Goal: Task Accomplishment & Management: Complete application form

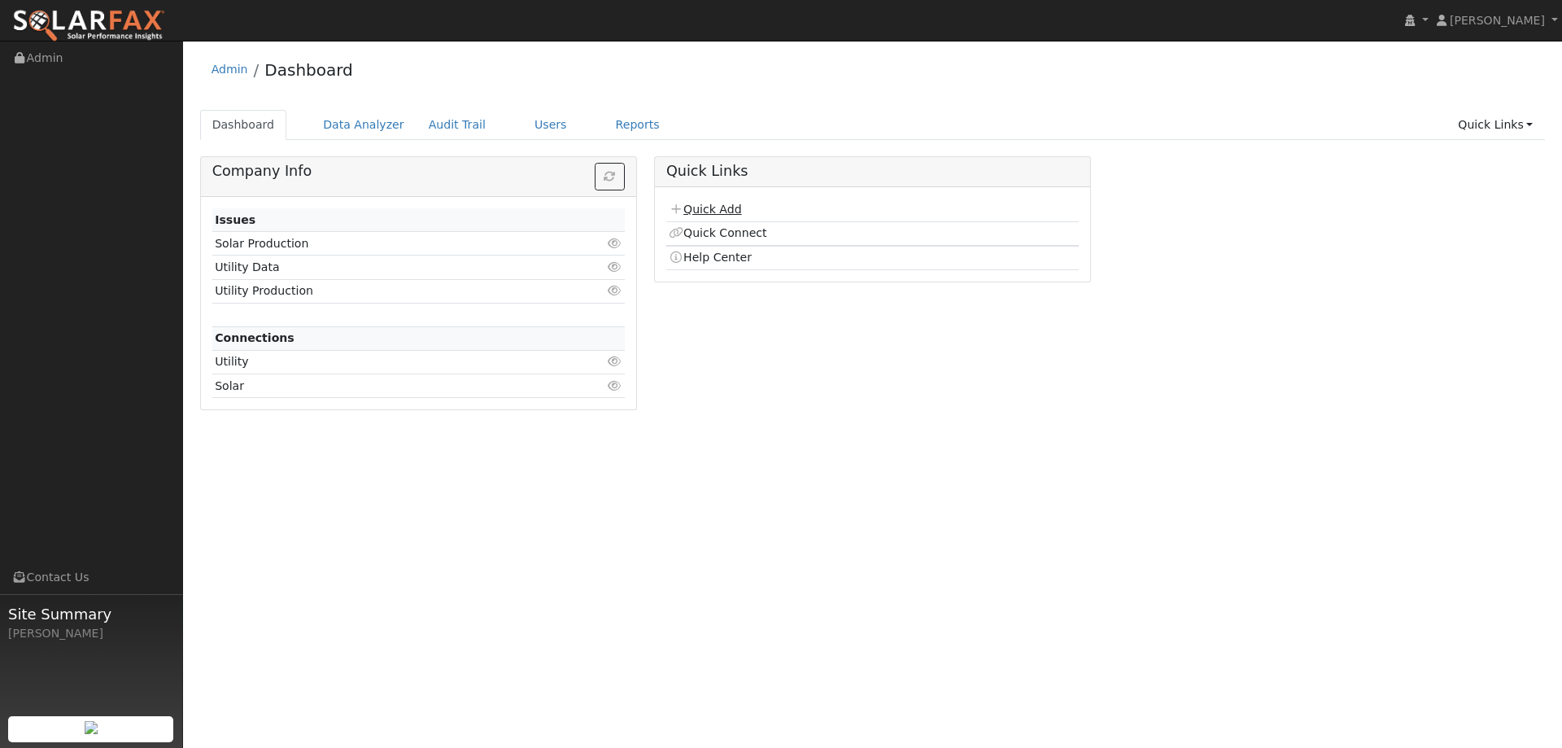
click at [728, 207] on link "Quick Add" at bounding box center [705, 209] width 72 height 13
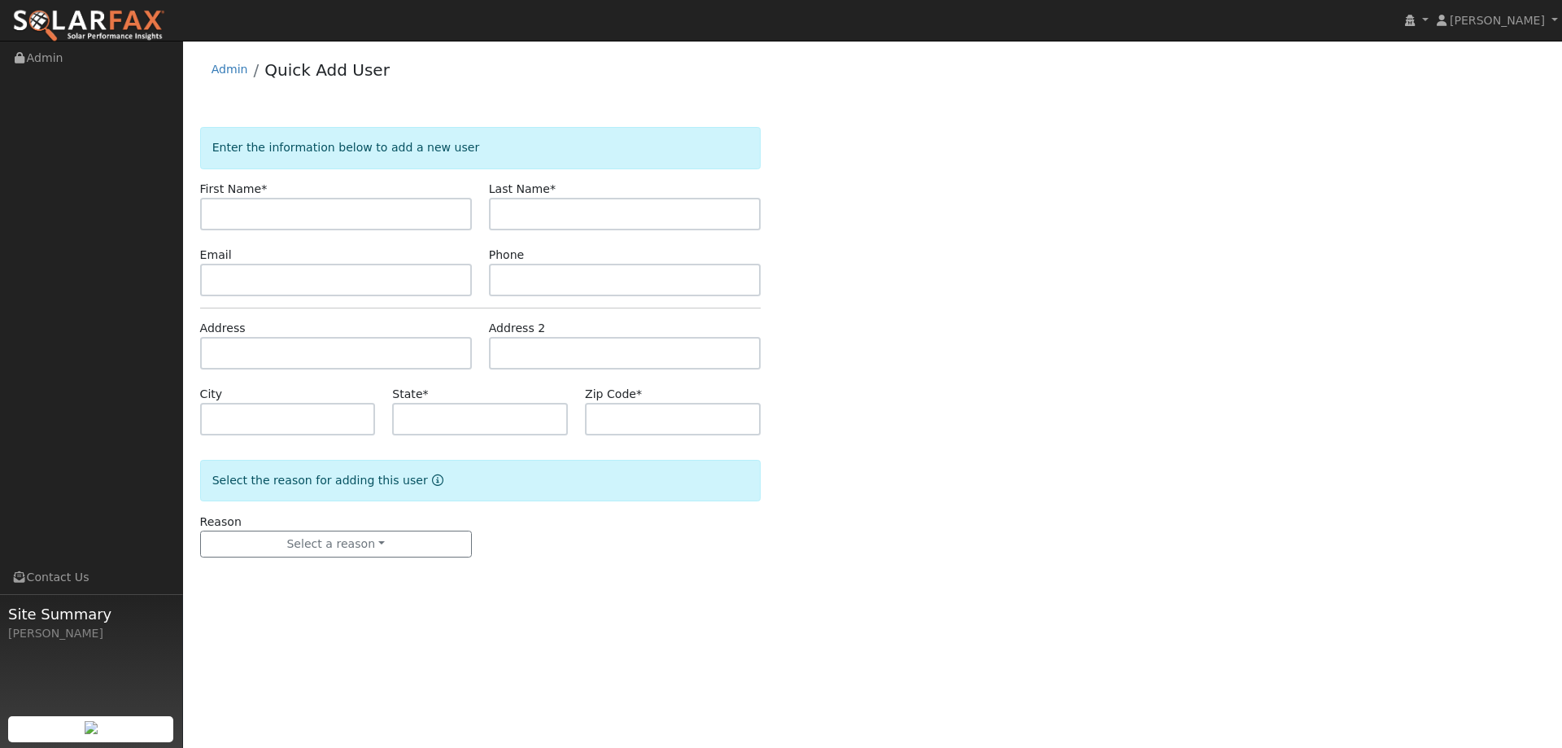
click at [430, 211] on input "text" at bounding box center [336, 214] width 272 height 33
type input "Ethan"
click at [524, 208] on input "text" at bounding box center [625, 214] width 272 height 33
type input "Brand"
click at [395, 295] on input "text" at bounding box center [336, 280] width 272 height 33
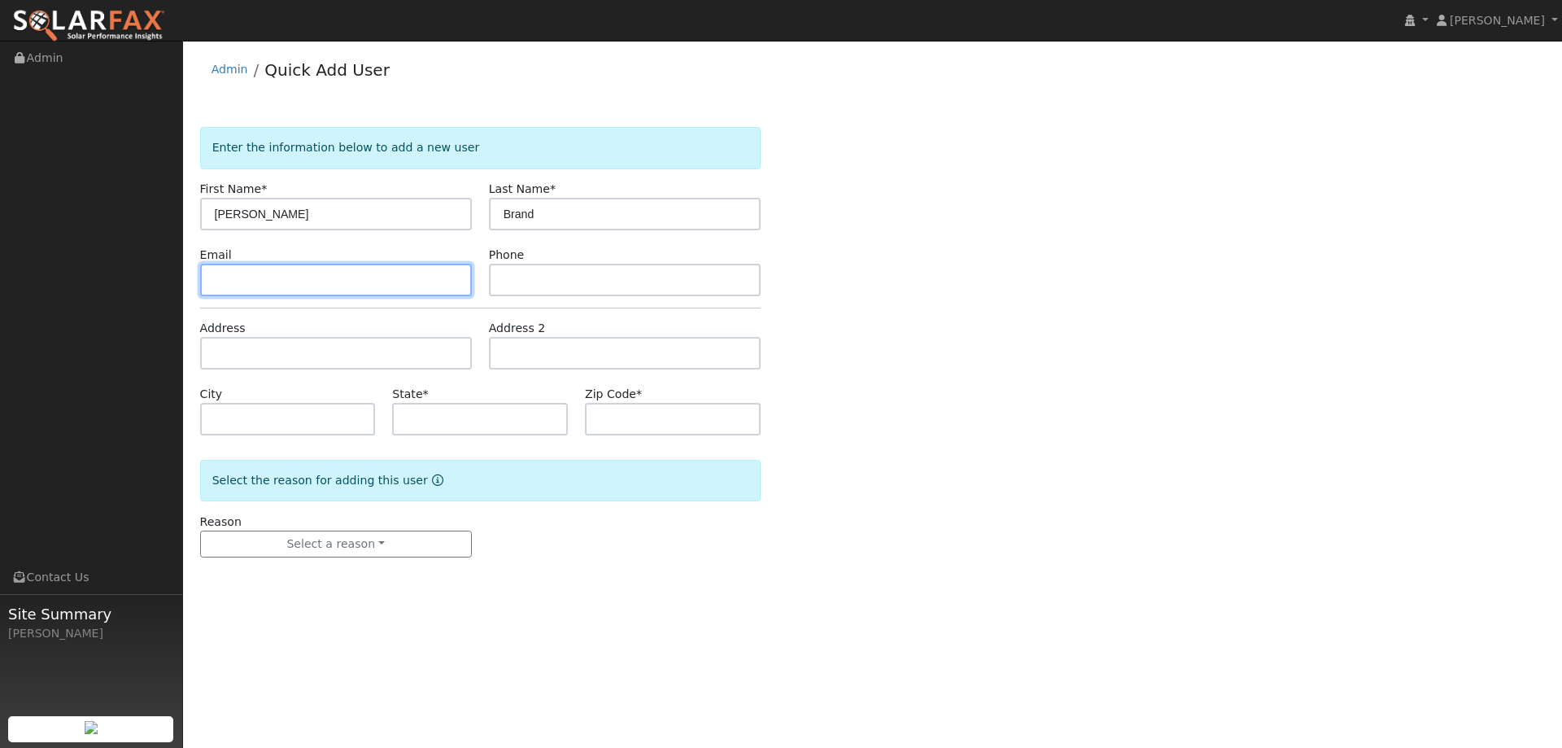
click at [323, 272] on input "text" at bounding box center [336, 280] width 272 height 33
paste input "ethan.brand@kiewit.com"
type input "ethan.brand@kiewit.com"
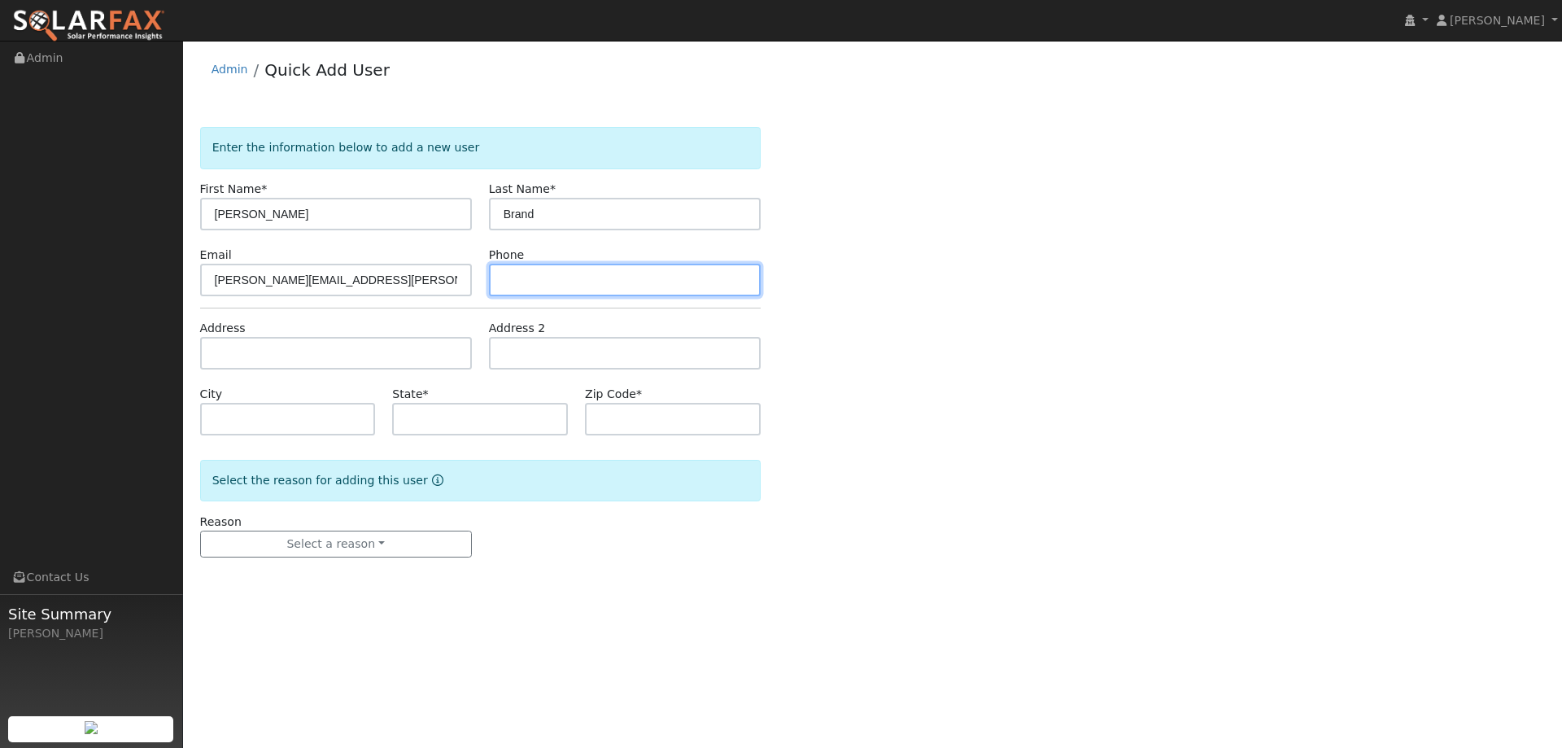
click at [729, 273] on input "text" at bounding box center [625, 280] width 272 height 33
paste input "(707) 753-3162"
type input "(707) 753-3162"
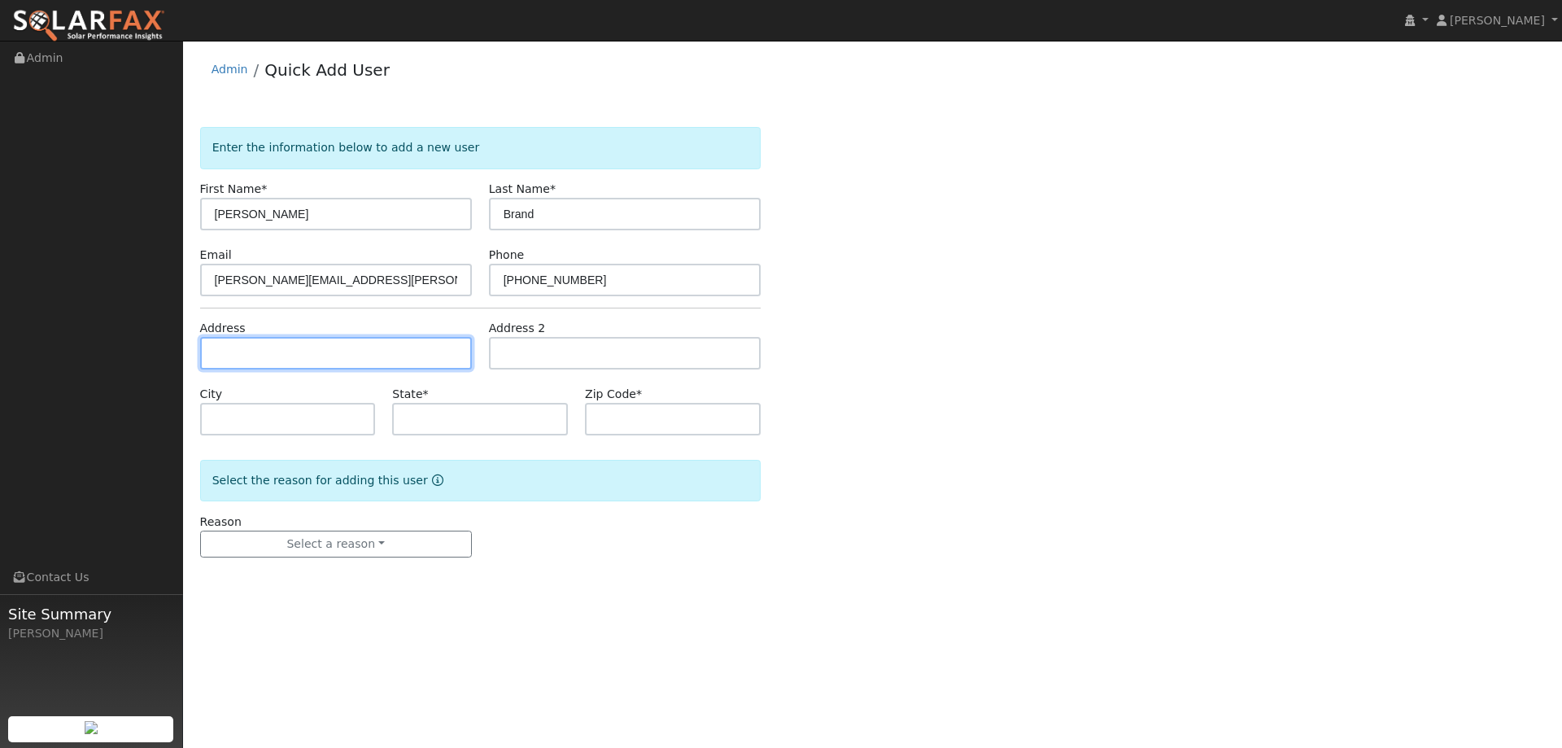
click at [398, 340] on input "text" at bounding box center [336, 353] width 272 height 33
paste input "785 Collier Dr"
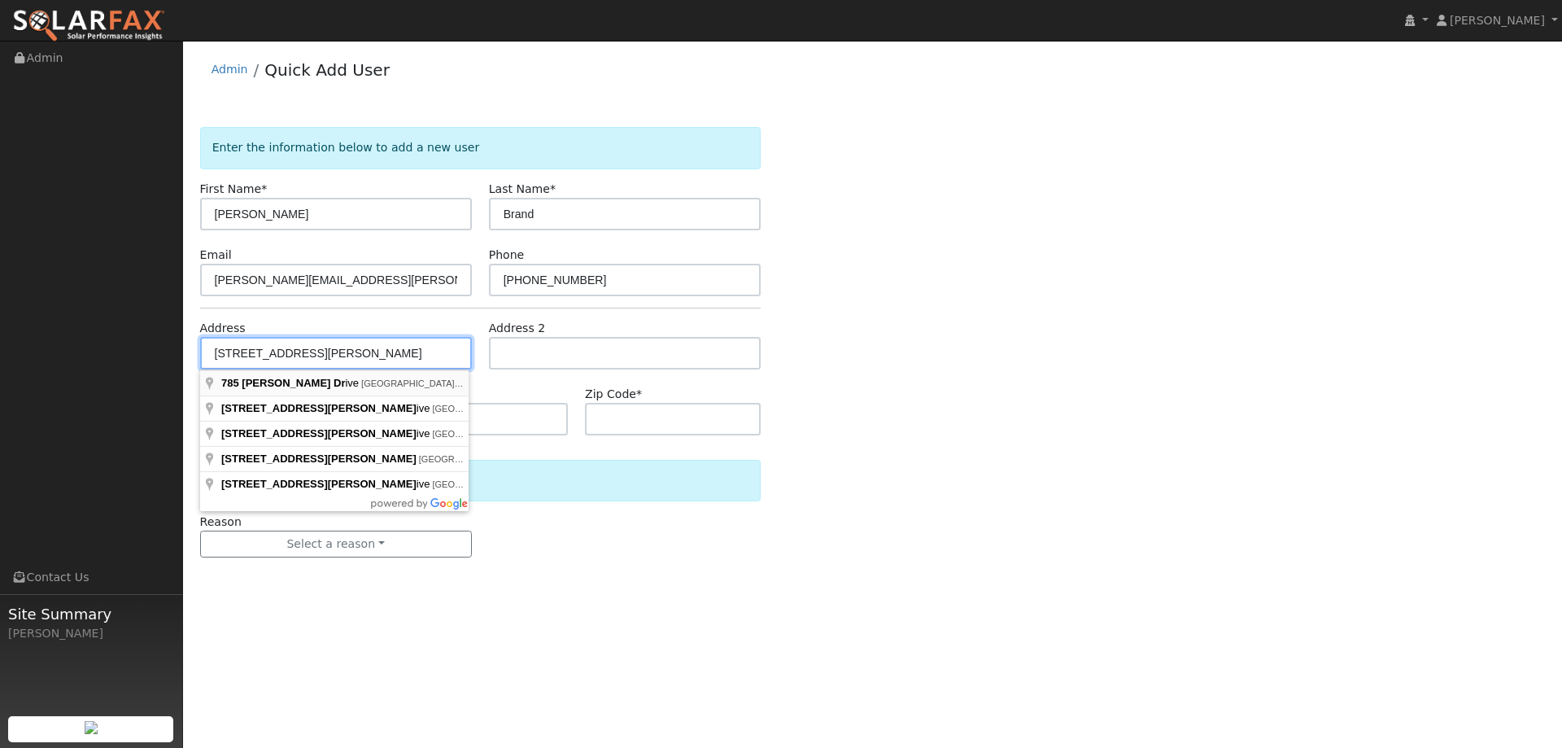
type input "785 Collier Drive"
type input "Dixon"
type input "CA"
type input "95620"
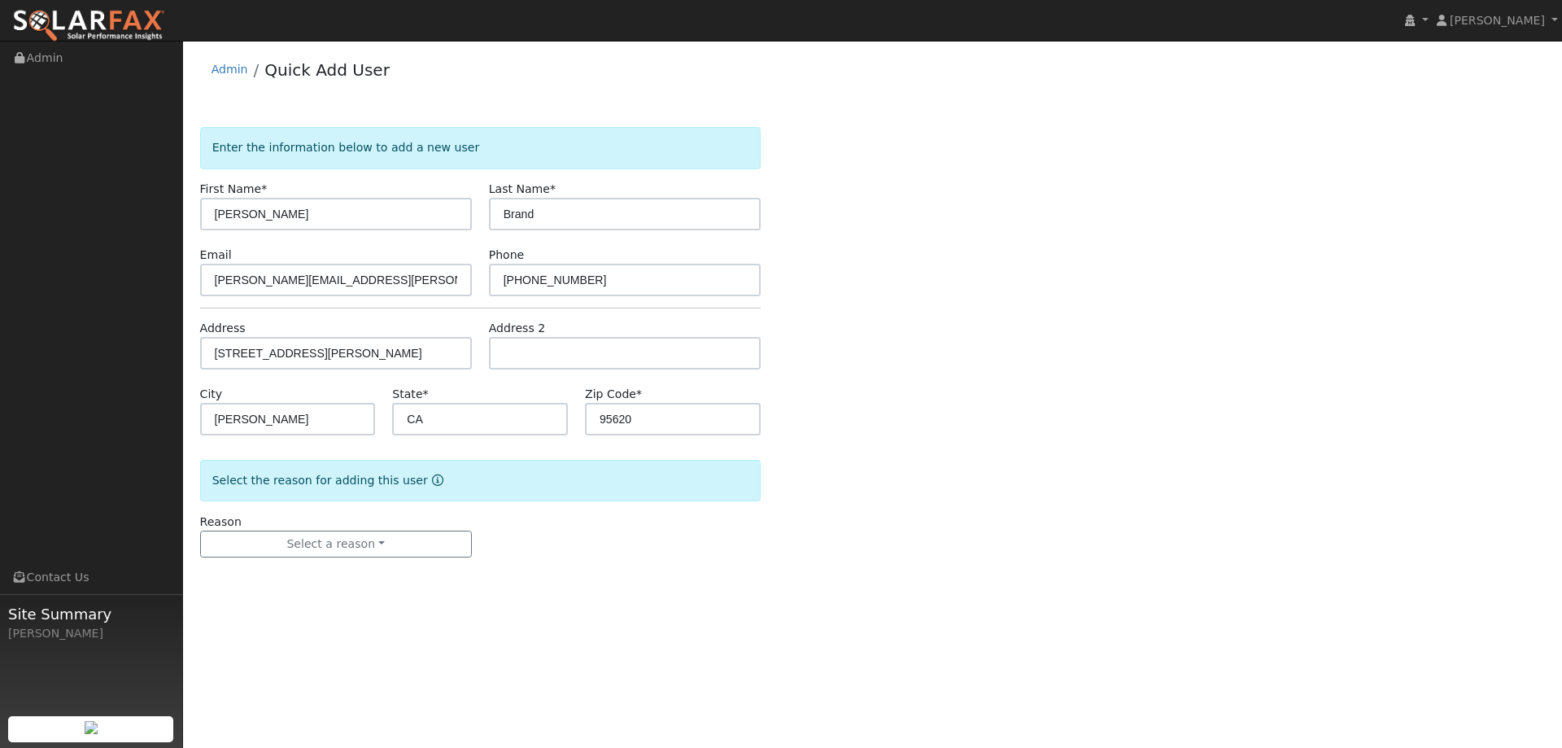
click at [377, 527] on div "Reason Select a reason New lead New customer adding solar New customer has solar" at bounding box center [335, 535] width 289 height 45
click at [403, 536] on button "Select a reason" at bounding box center [336, 545] width 272 height 28
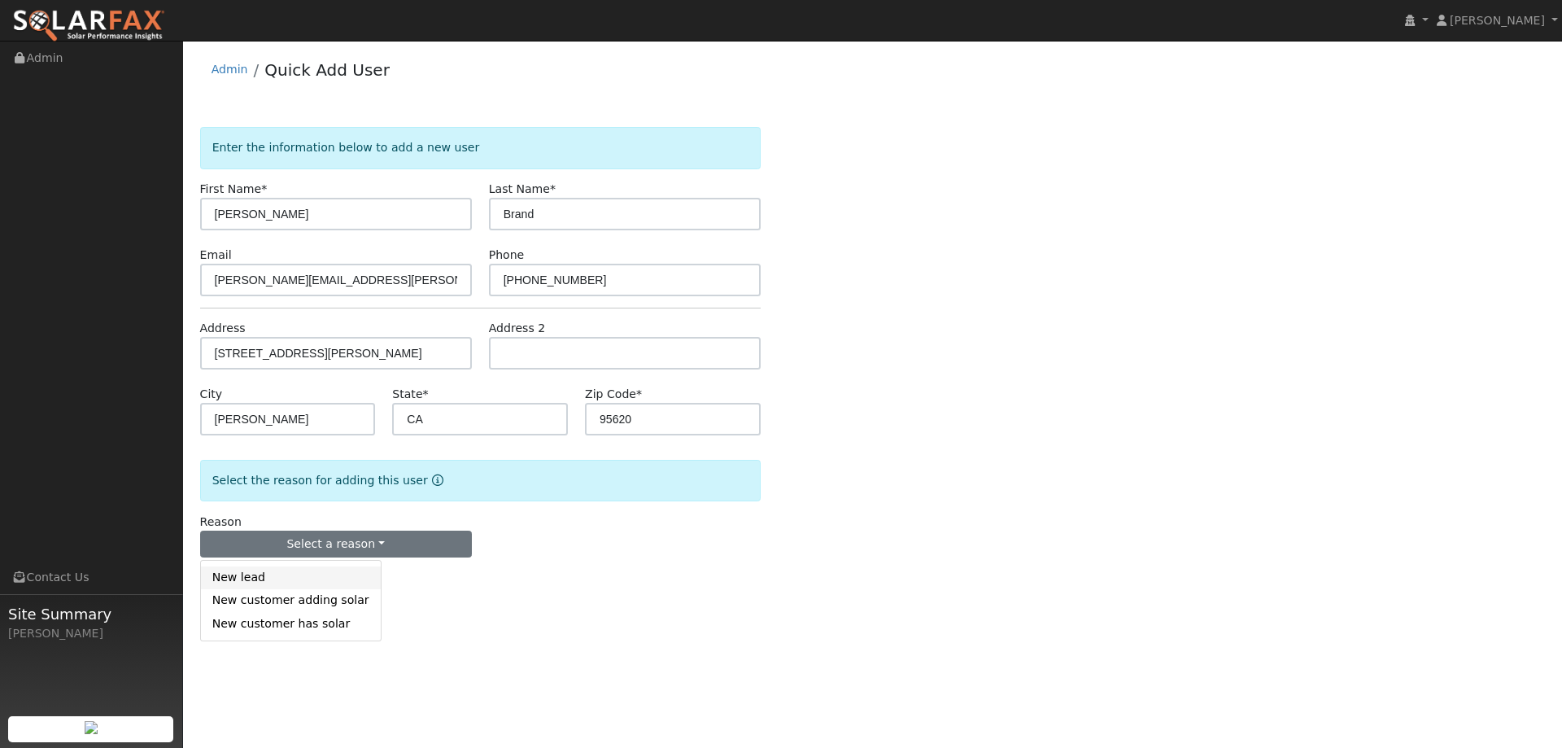
click at [352, 566] on link "New lead" at bounding box center [291, 577] width 180 height 23
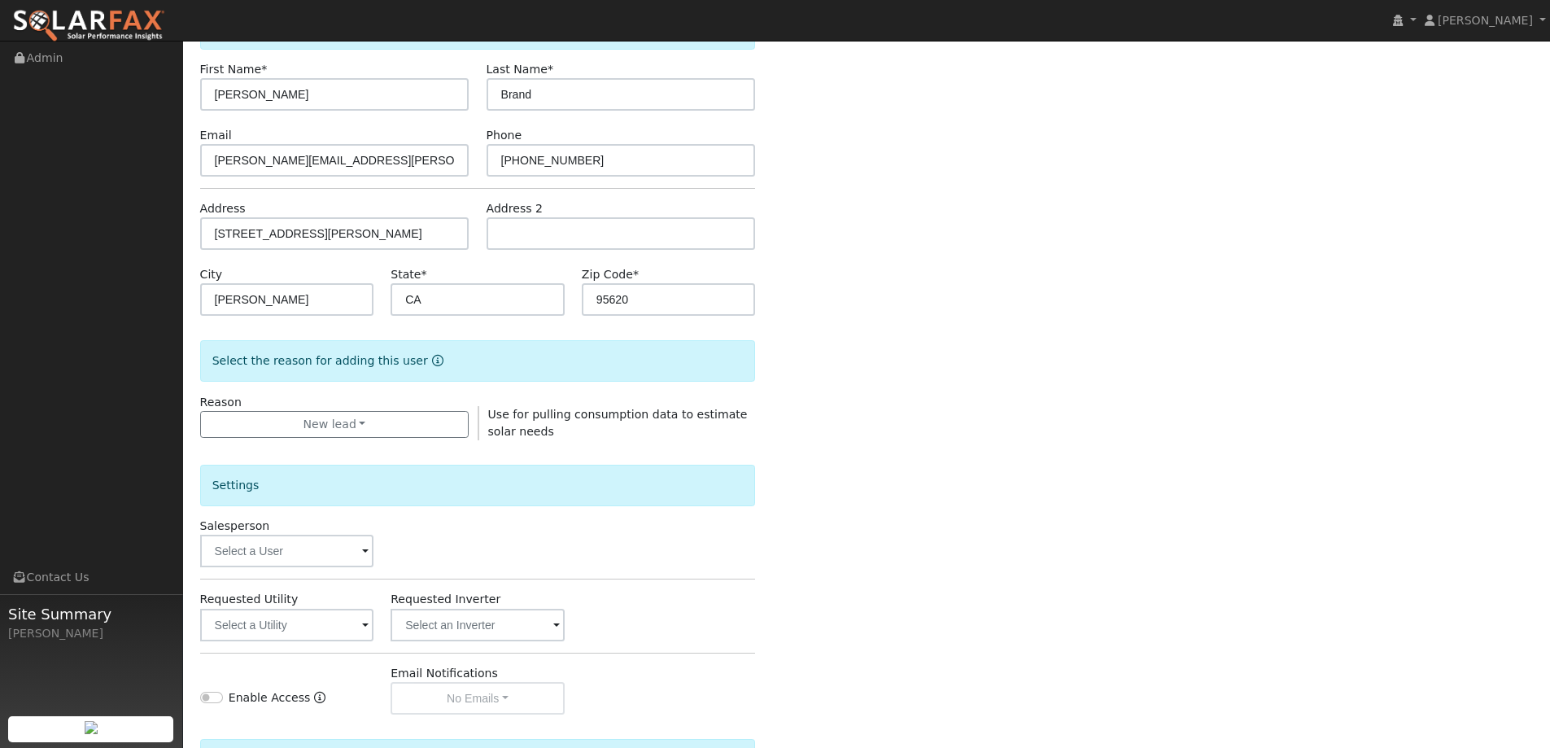
scroll to position [306, 0]
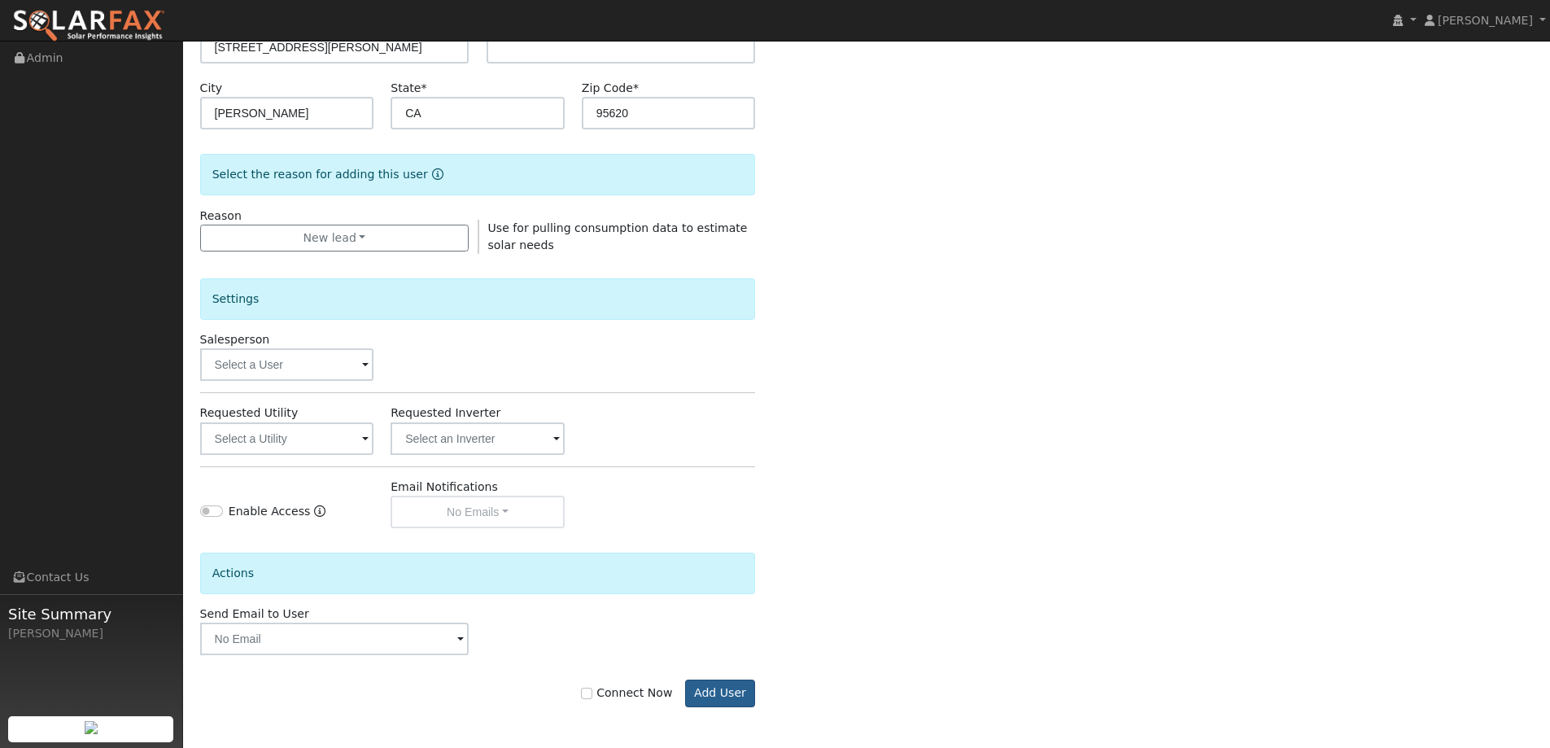
click at [734, 676] on div "Connect Now Add User" at bounding box center [477, 681] width 573 height 52
click at [736, 688] on button "Add User" at bounding box center [720, 694] width 71 height 28
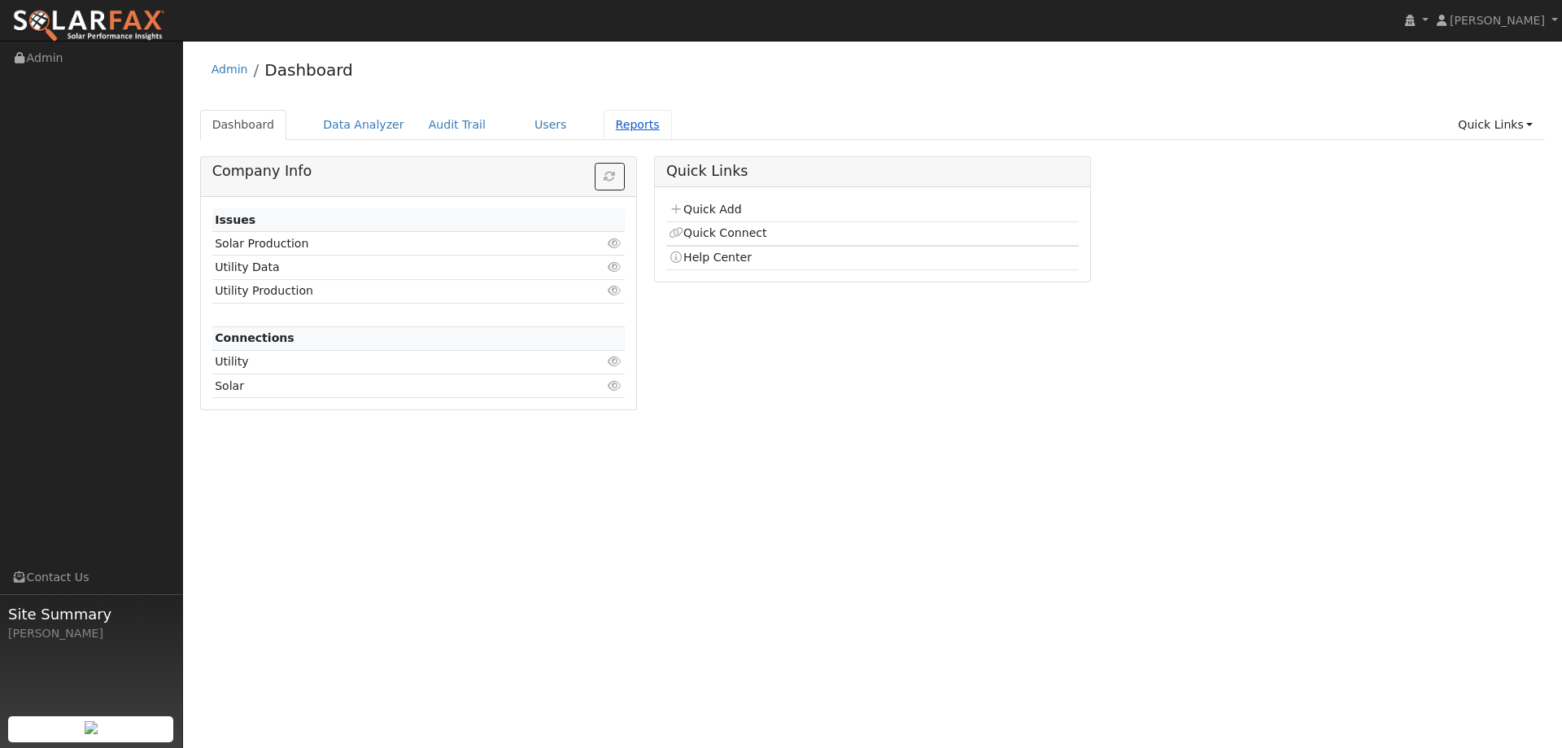
click at [609, 125] on link "Reports" at bounding box center [638, 125] width 68 height 30
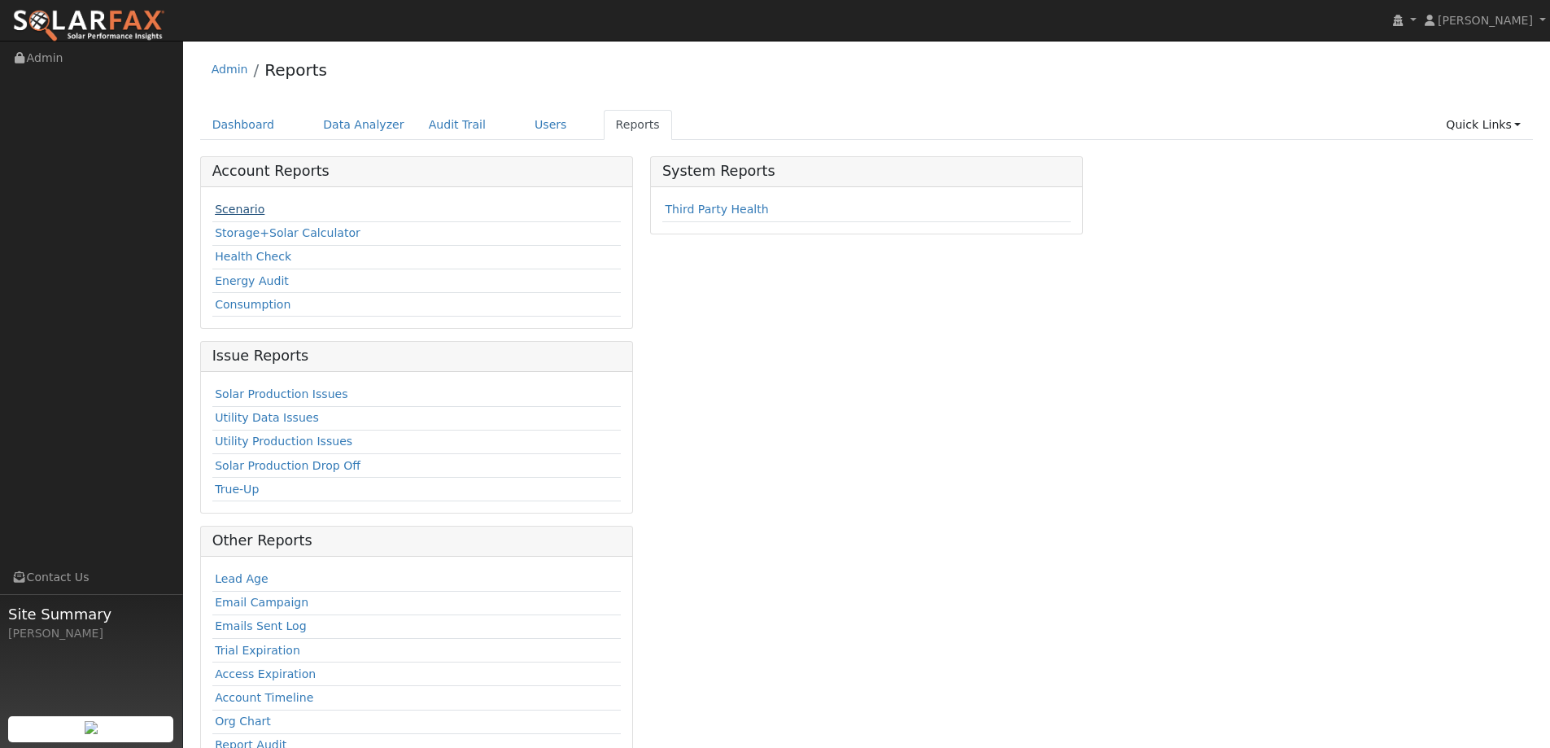
click at [243, 216] on link "Scenario" at bounding box center [240, 209] width 50 height 13
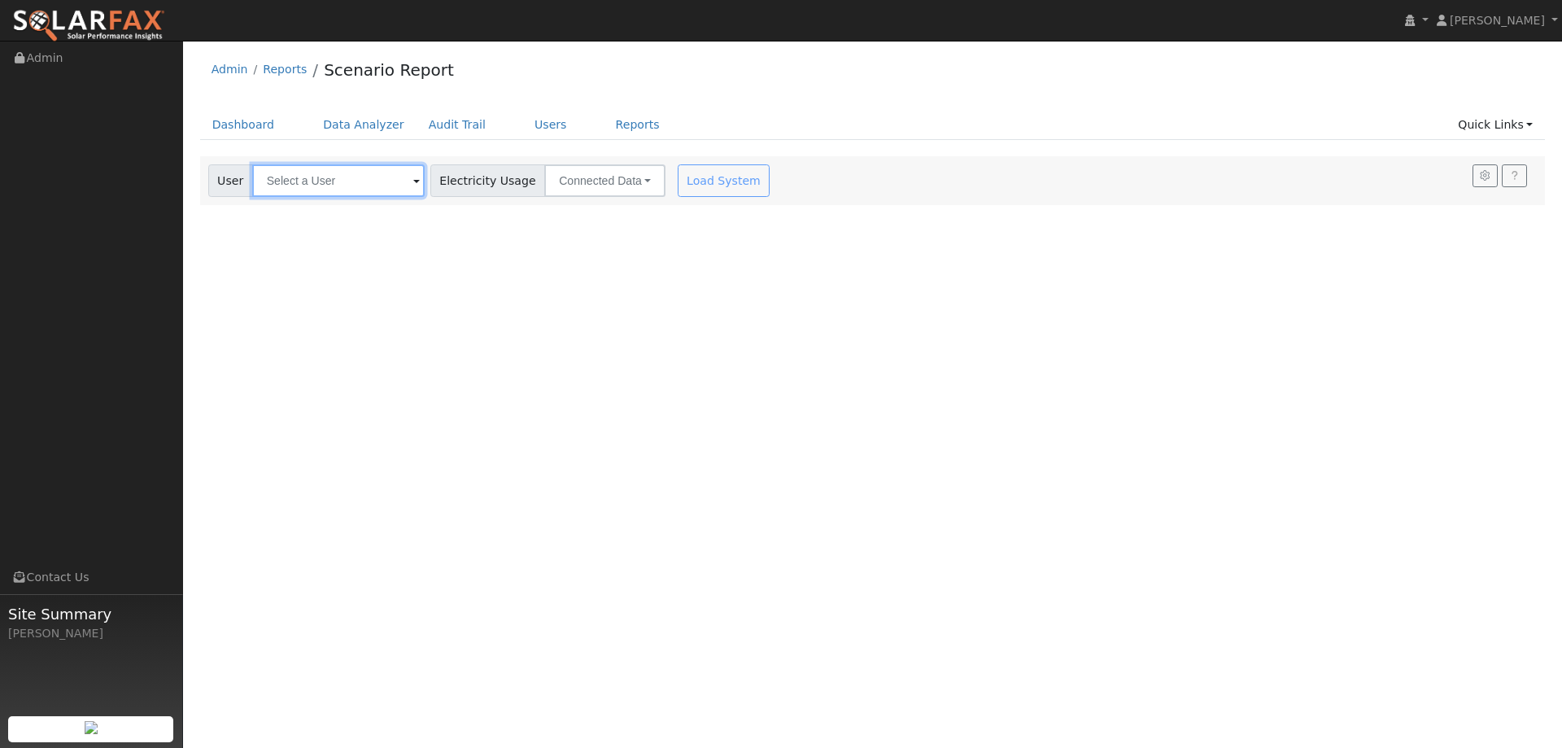
click at [365, 189] on input "text" at bounding box center [338, 180] width 173 height 33
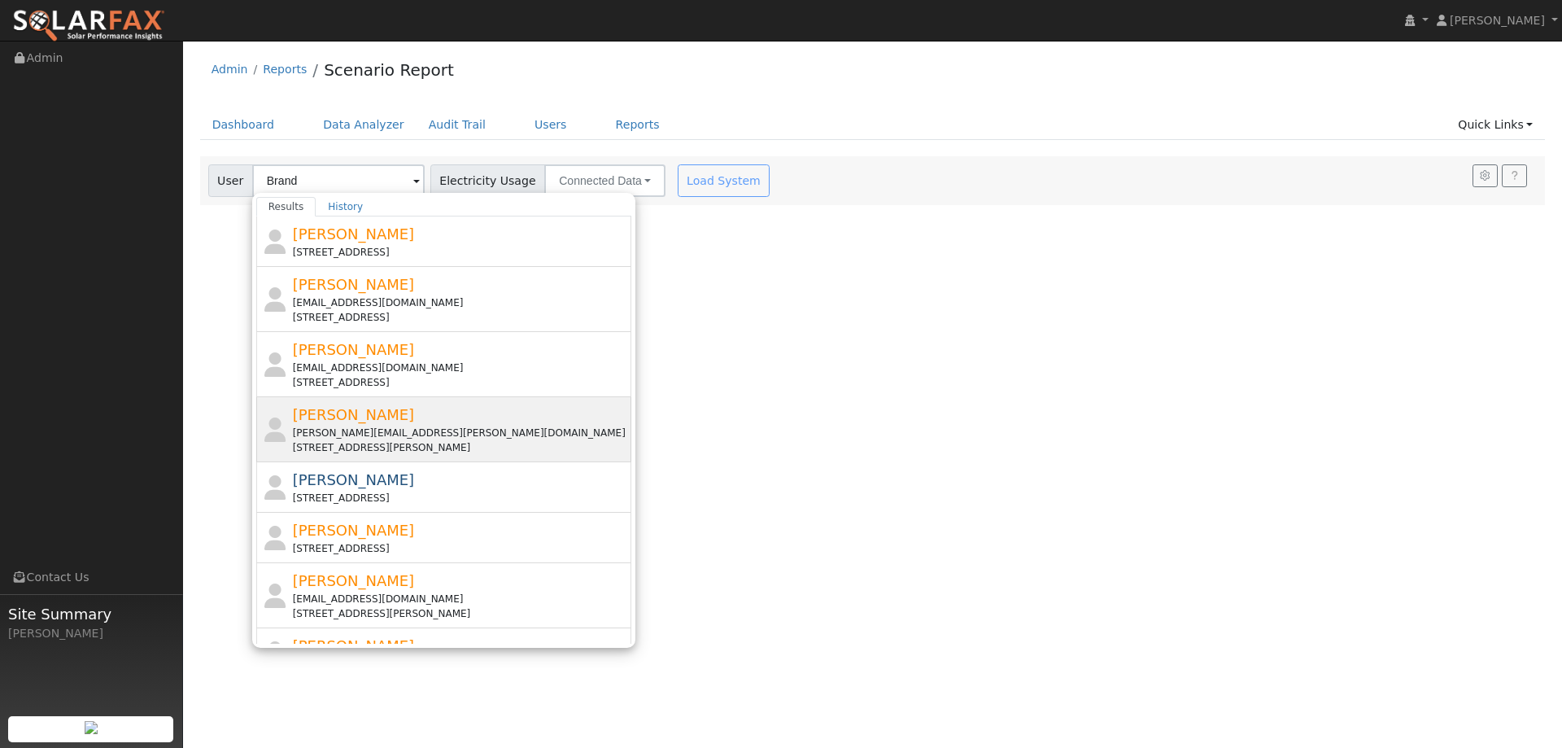
click at [400, 417] on div "[PERSON_NAME] [PERSON_NAME][EMAIL_ADDRESS][PERSON_NAME][DOMAIN_NAME] [STREET_AD…" at bounding box center [461, 429] width 336 height 51
type input "[PERSON_NAME]"
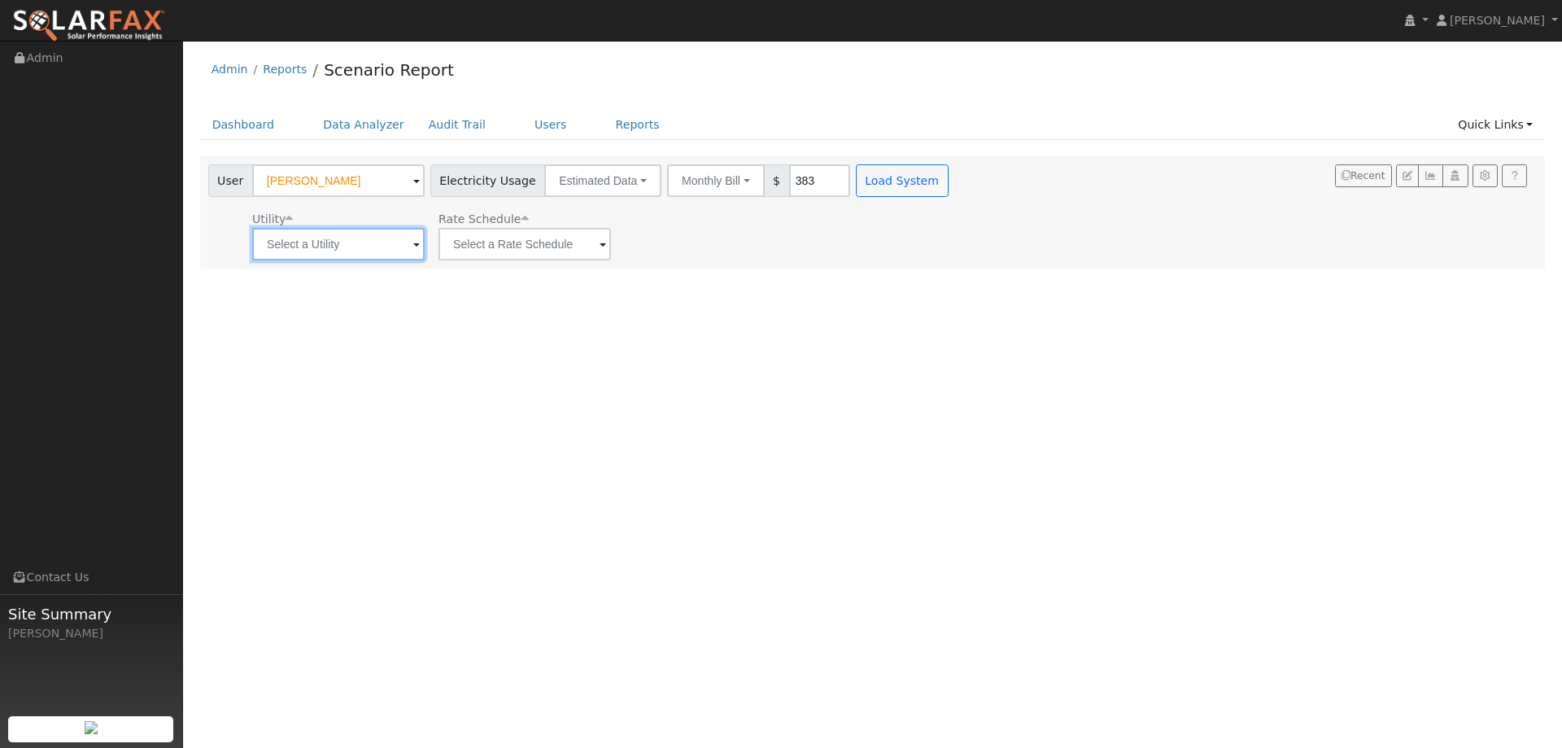
click at [339, 254] on input "text" at bounding box center [338, 244] width 173 height 33
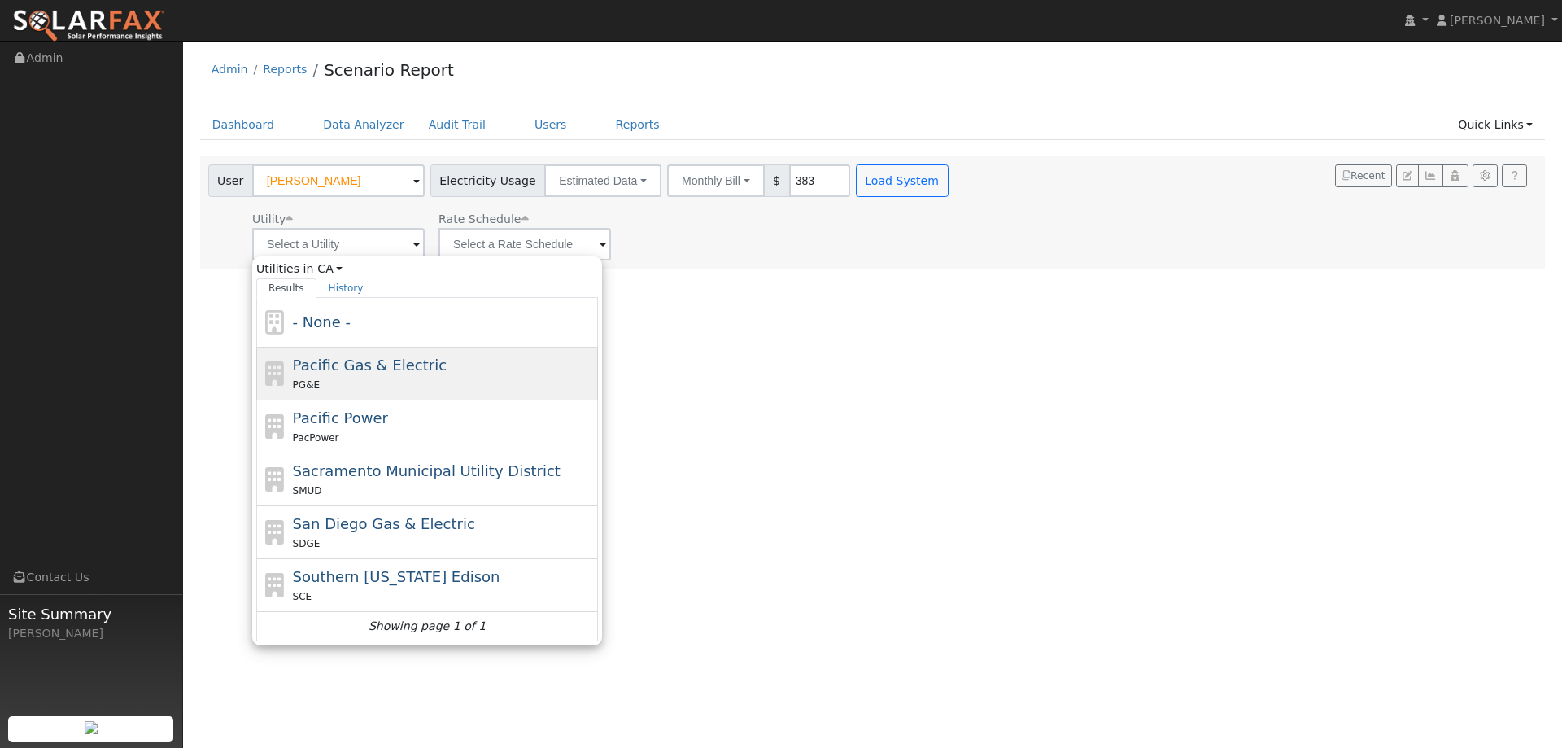
drag, startPoint x: 388, startPoint y: 369, endPoint x: 523, endPoint y: 288, distance: 157.3
click at [387, 365] on span "Pacific Gas & Electric" at bounding box center [370, 364] width 154 height 17
type input "Pacific Gas & Electric"
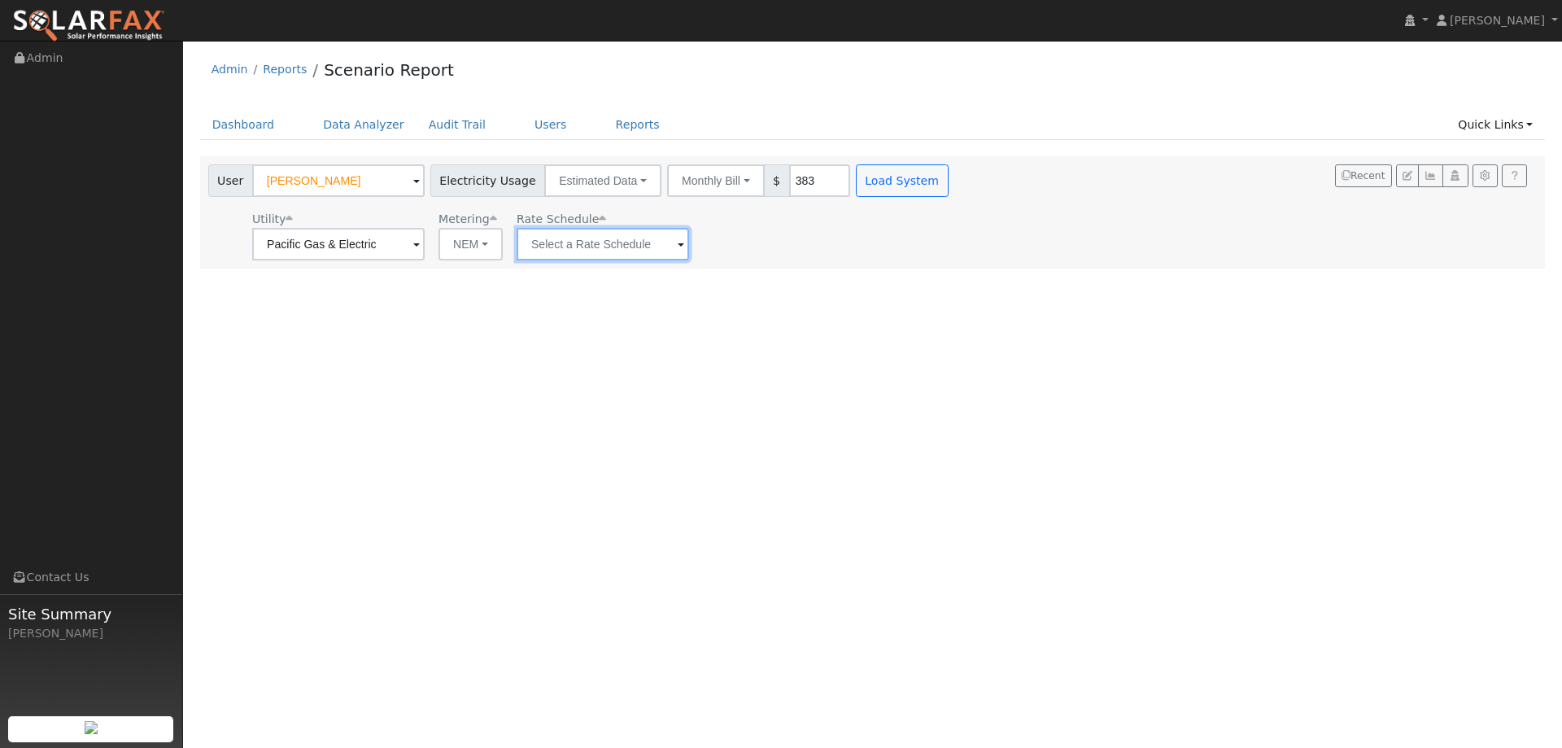
click at [597, 248] on input "text" at bounding box center [603, 244] width 173 height 33
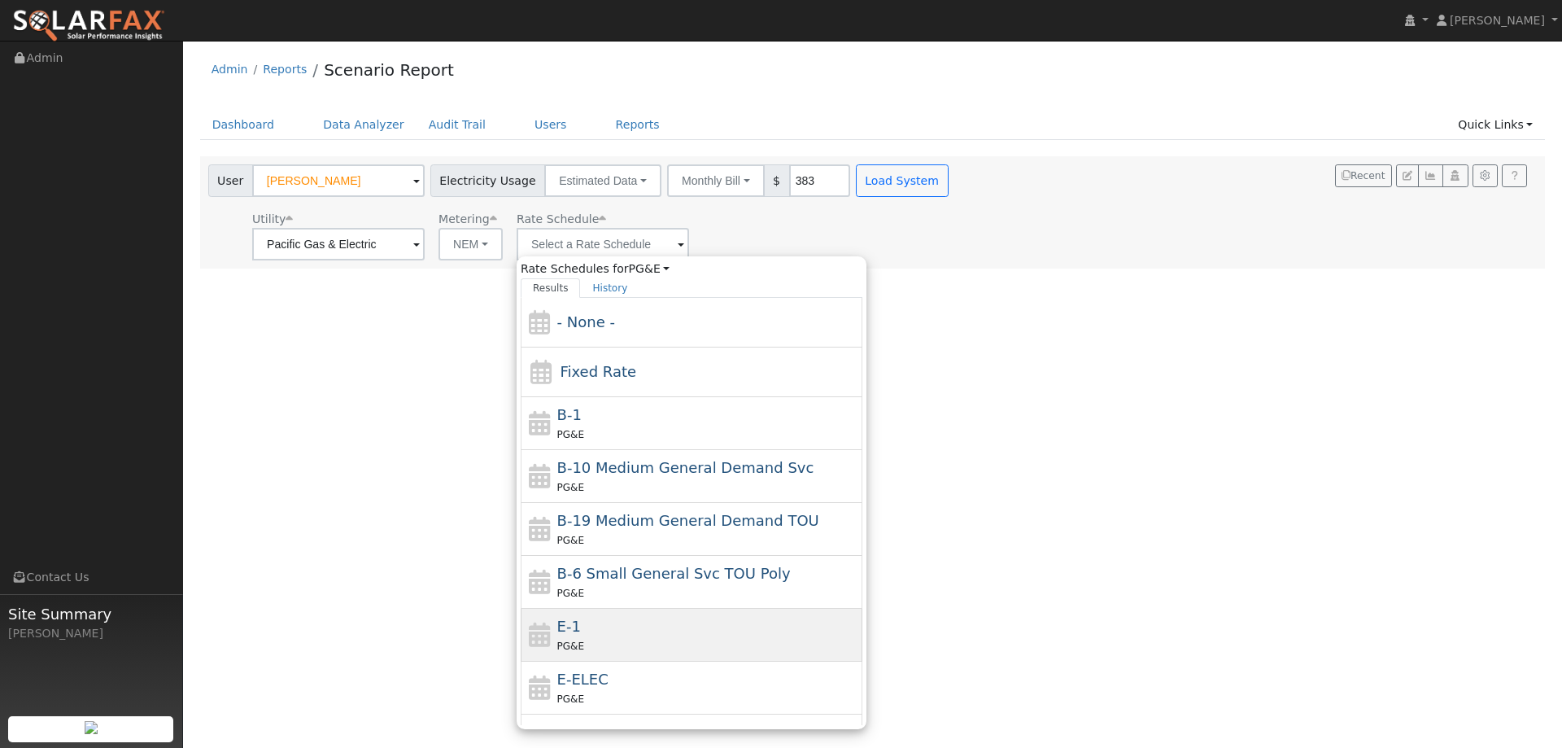
click at [632, 625] on div "E-1 PG&E" at bounding box center [708, 634] width 302 height 39
type input "E-1"
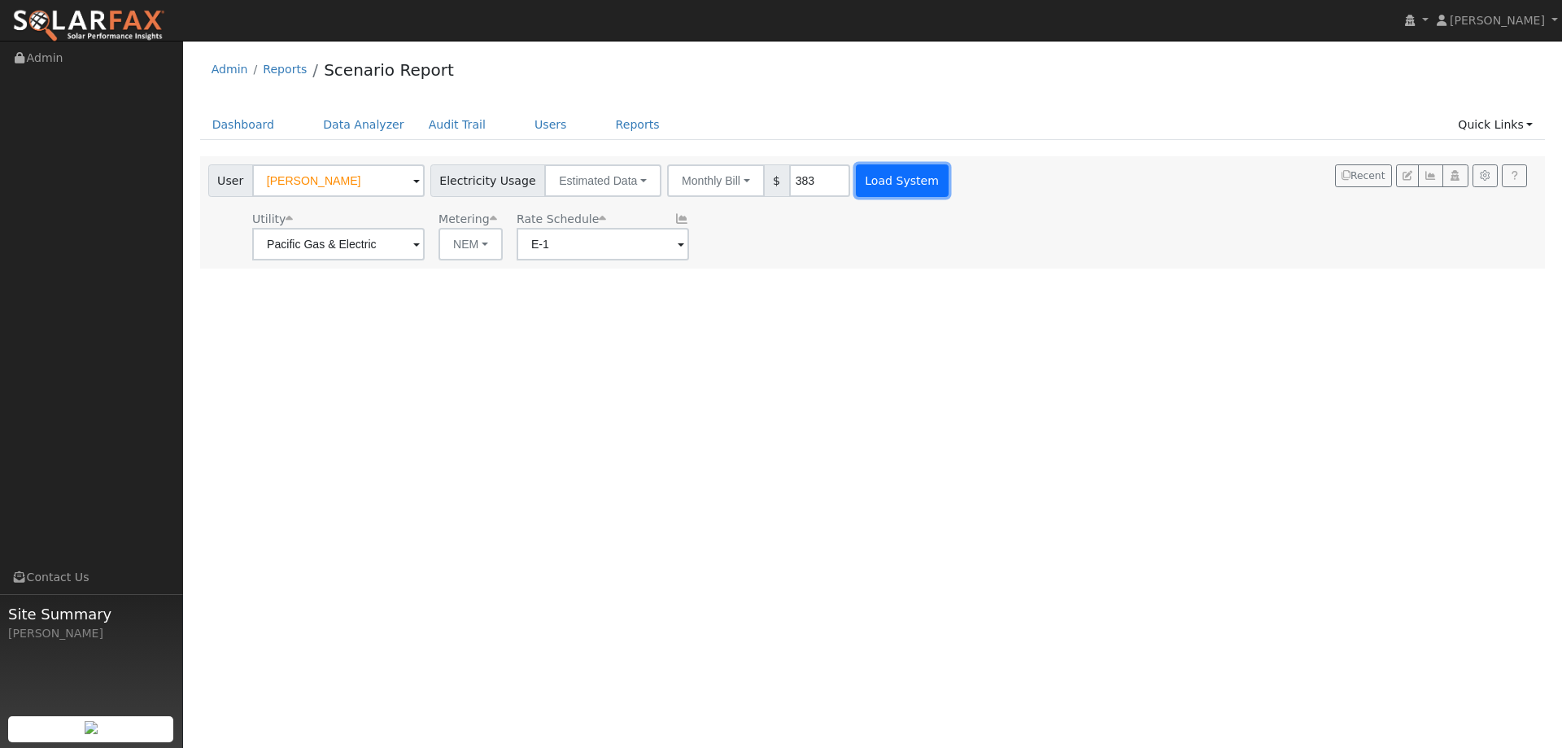
click at [873, 177] on button "Load System" at bounding box center [902, 180] width 93 height 33
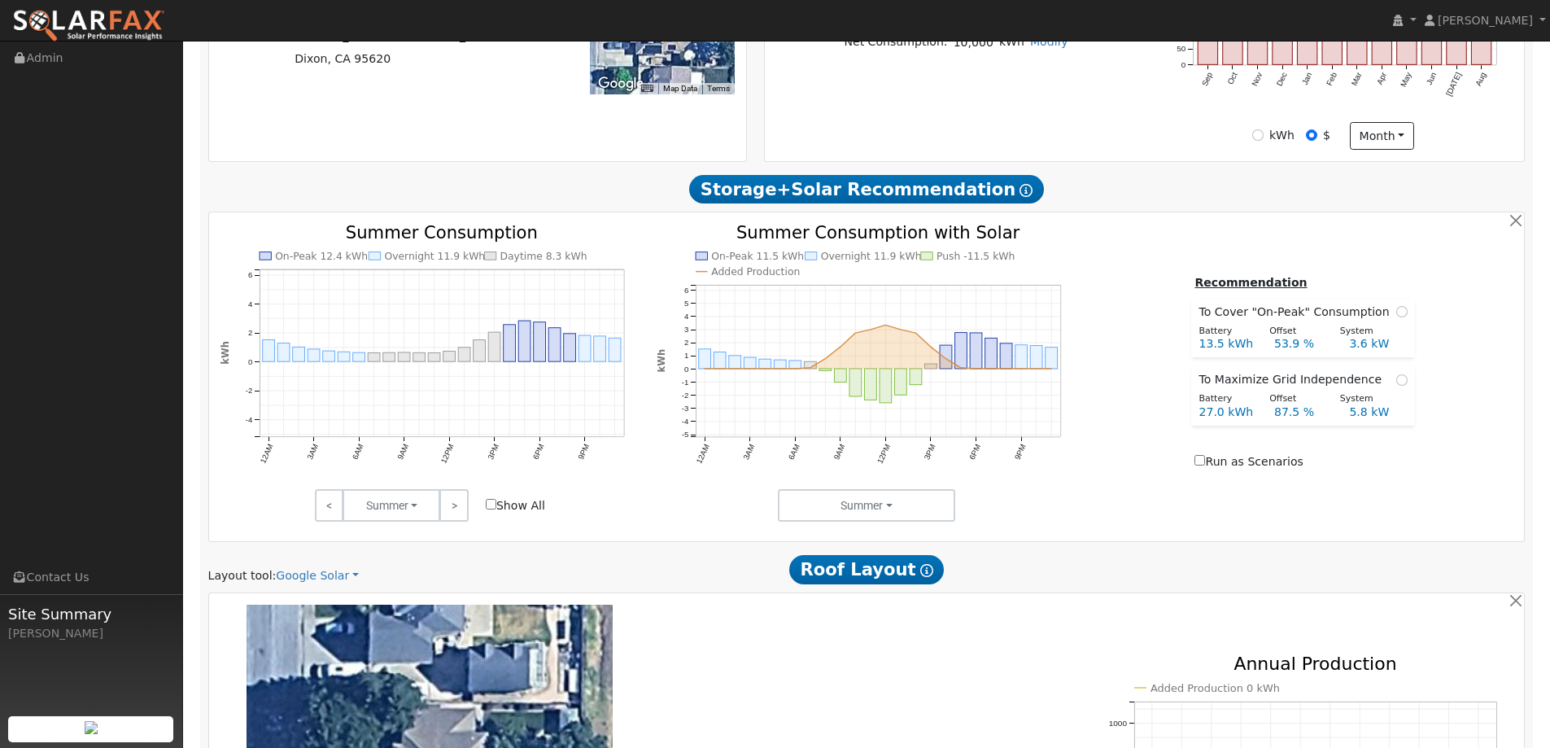
scroll to position [814, 0]
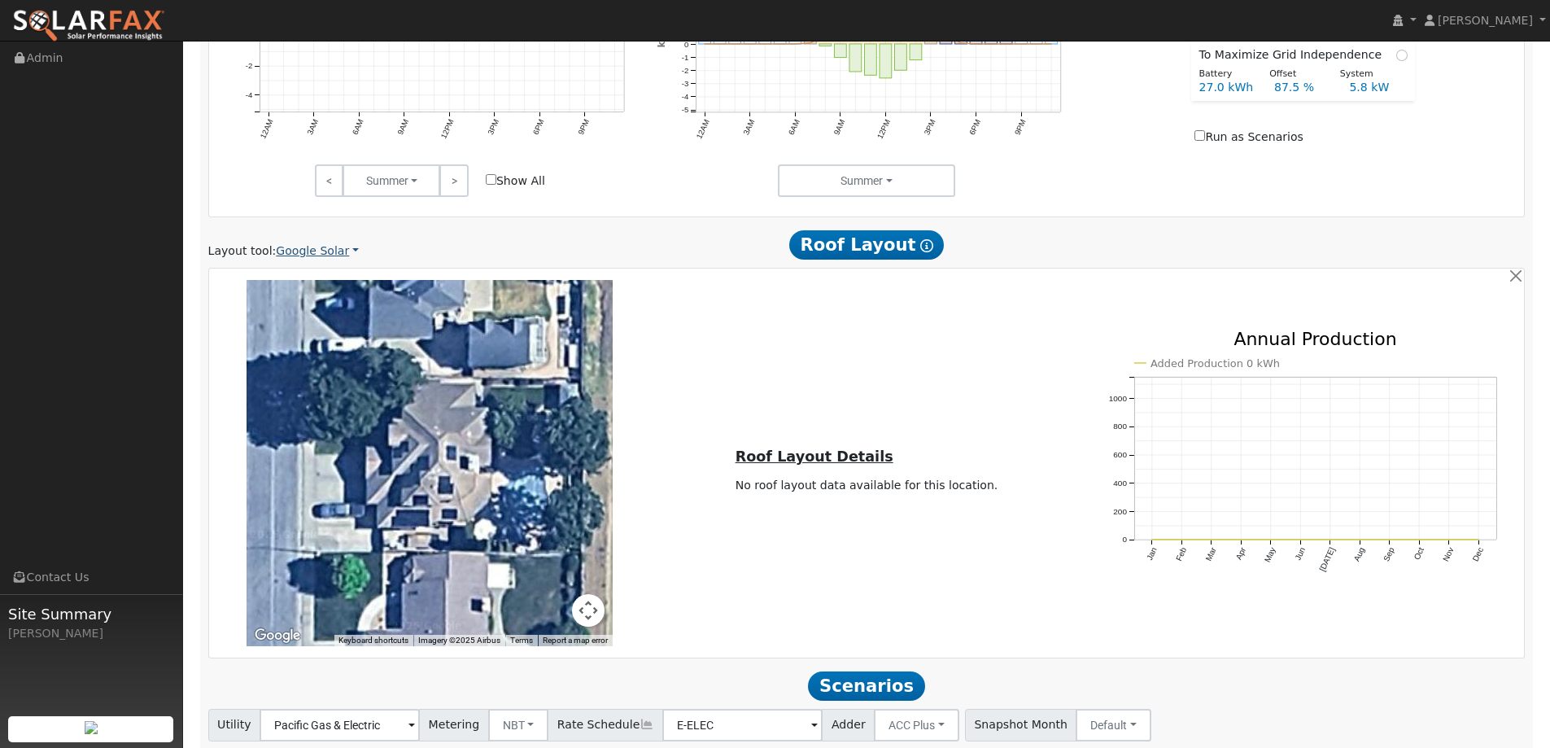
click at [343, 256] on link "Google Solar" at bounding box center [317, 251] width 83 height 17
click at [343, 330] on link "Aurora" at bounding box center [328, 325] width 113 height 23
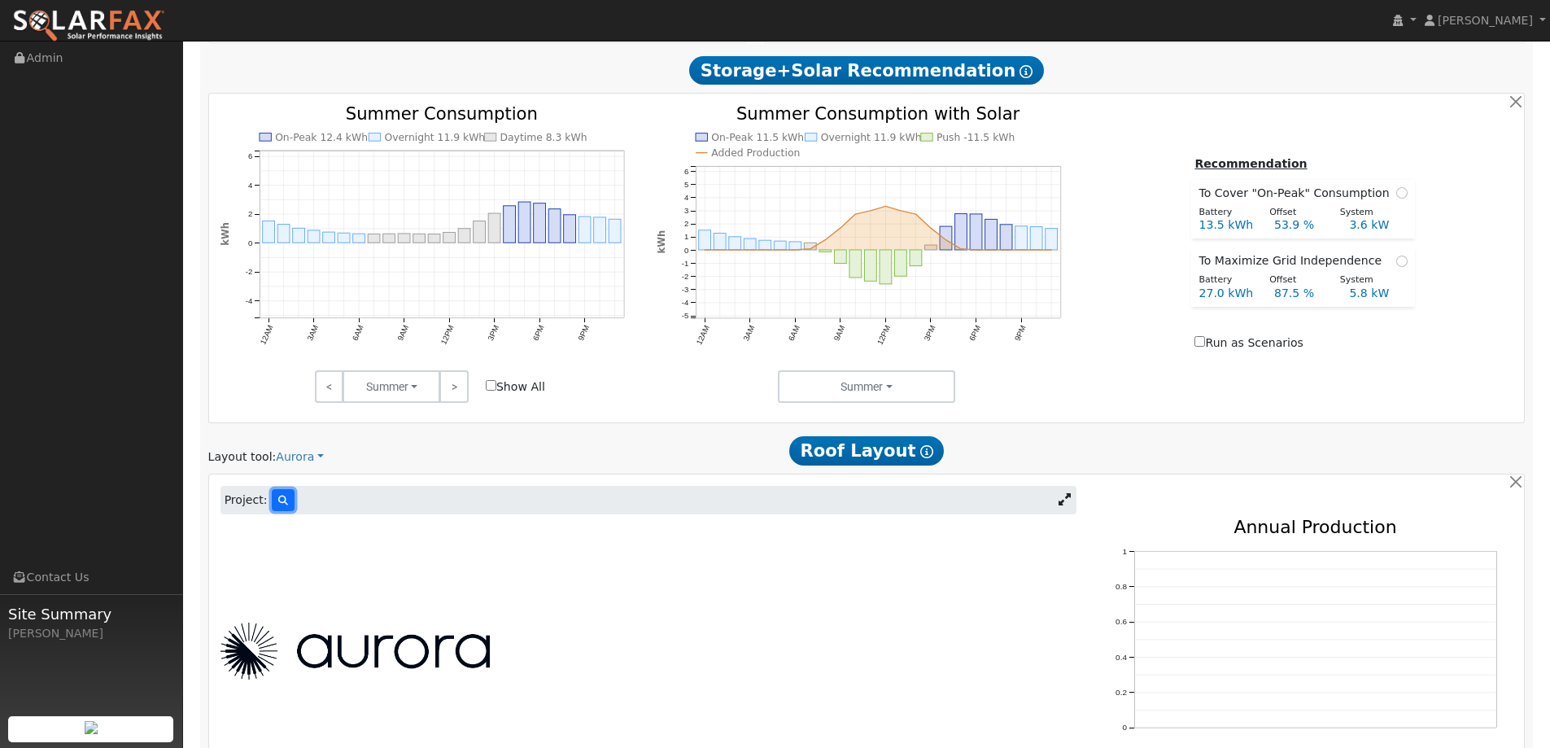
click at [280, 496] on button at bounding box center [283, 500] width 23 height 22
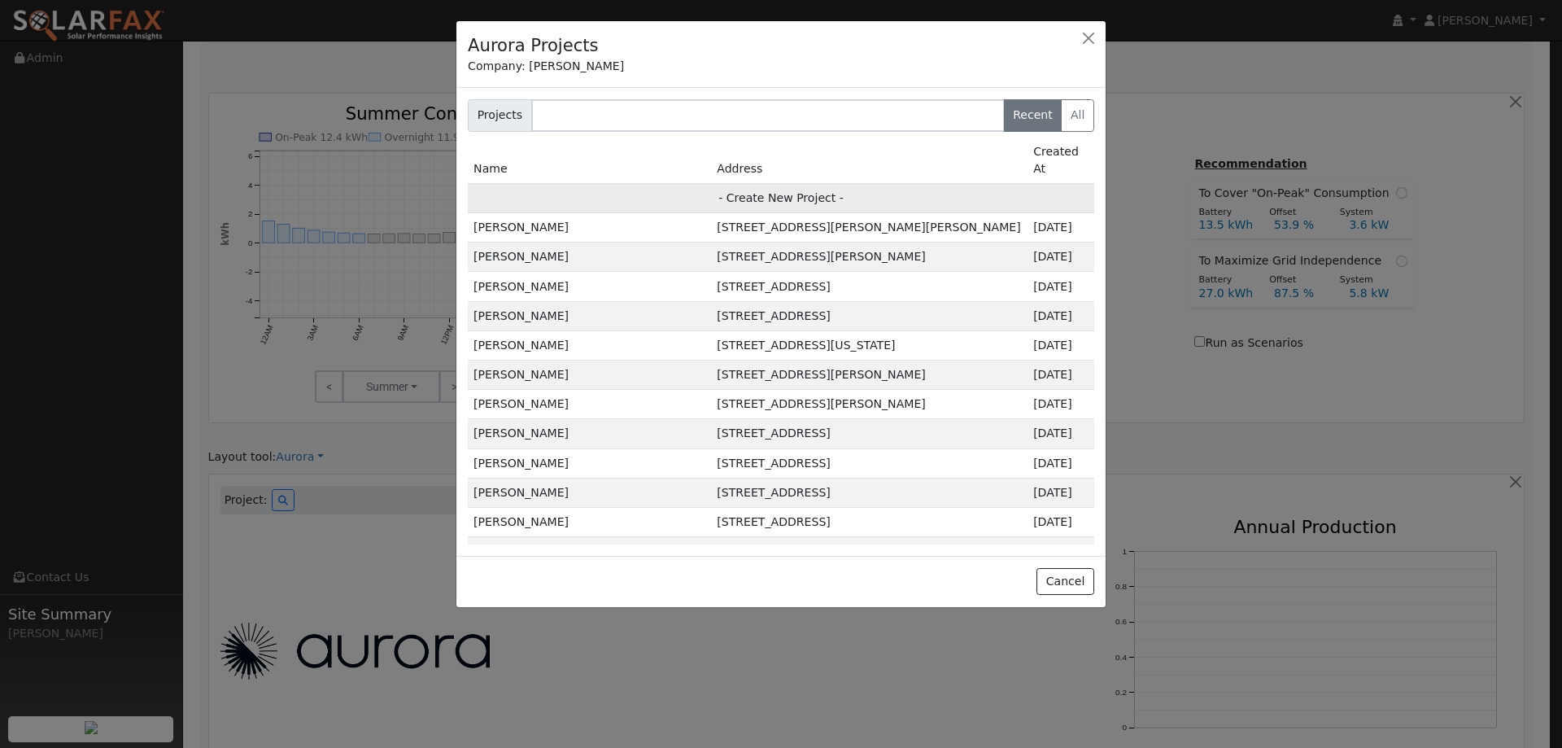
click at [720, 187] on td "- Create New Project -" at bounding box center [781, 197] width 627 height 29
type input "[PERSON_NAME]"
type input "[STREET_ADDRESS][PERSON_NAME]"
type input "[PERSON_NAME]"
type input "CA"
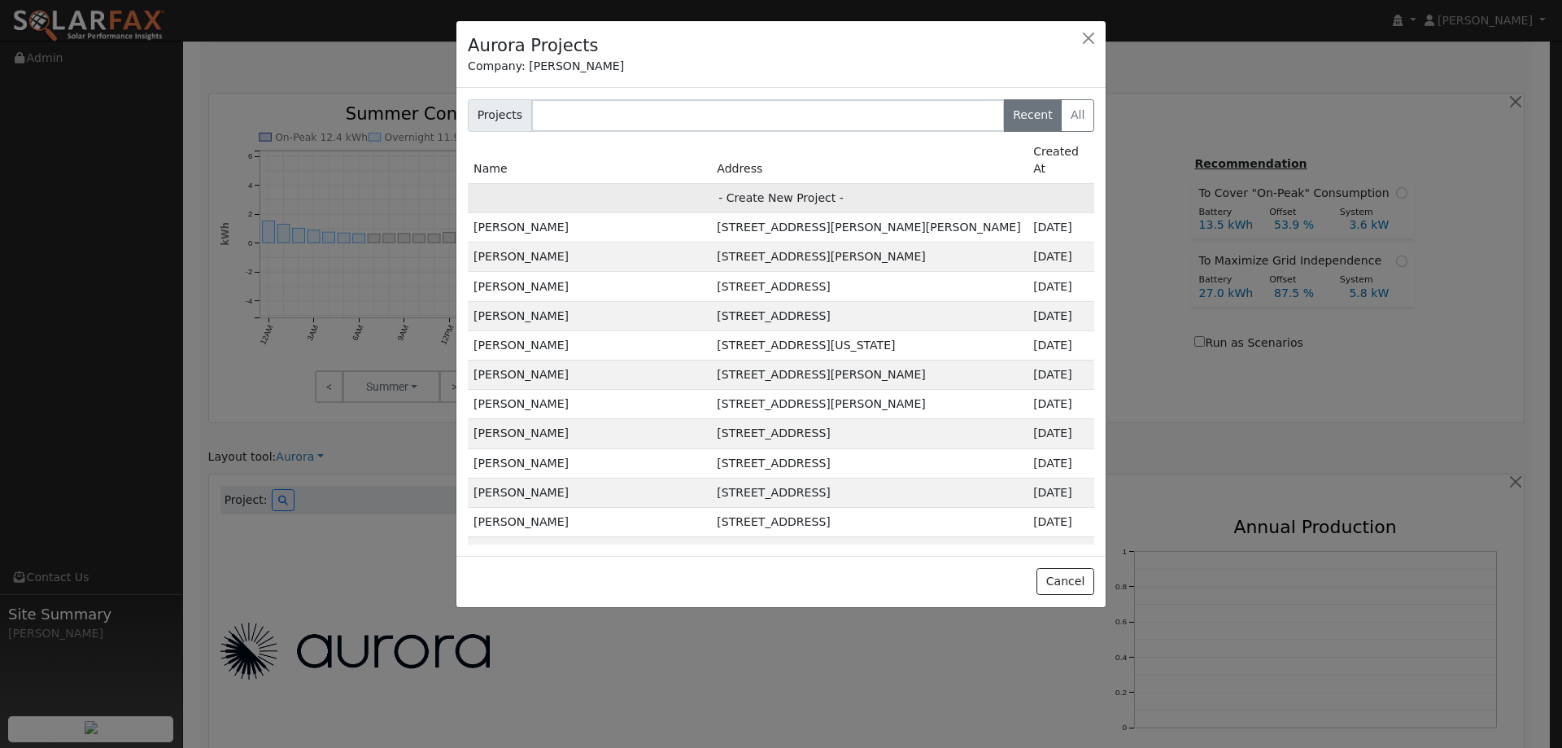
type input "95620"
type input "Design"
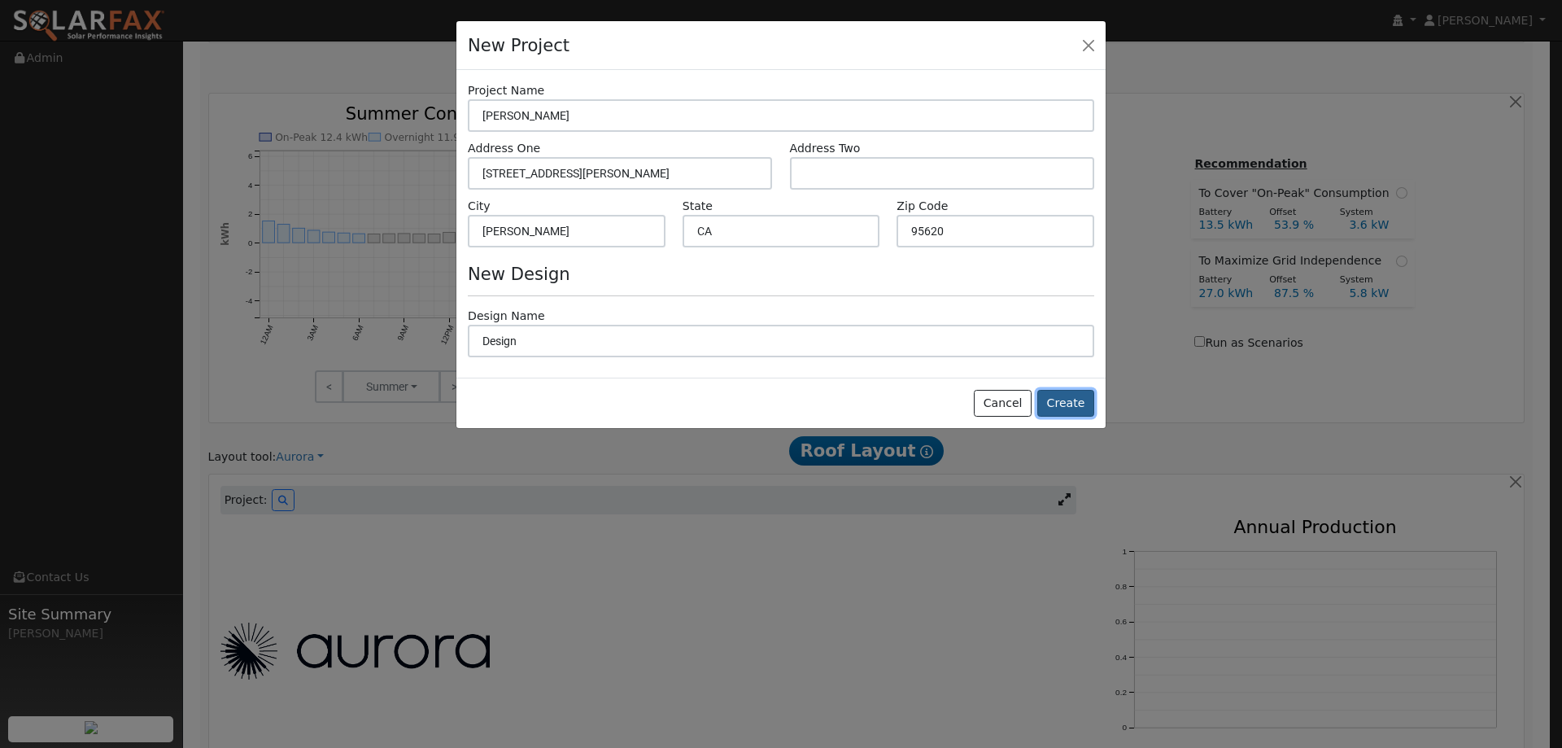
click at [1077, 409] on button "Create" at bounding box center [1066, 404] width 57 height 28
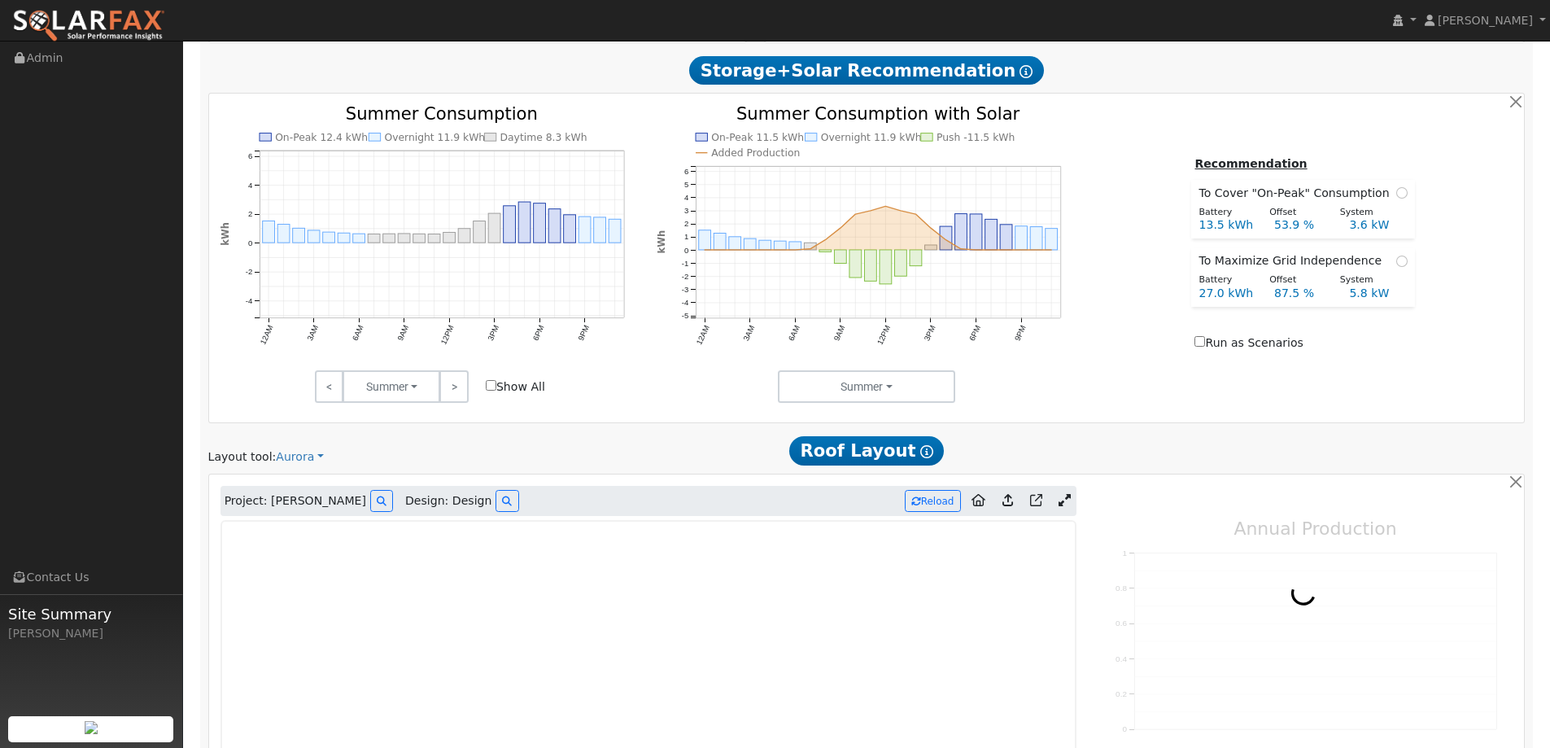
type input "0"
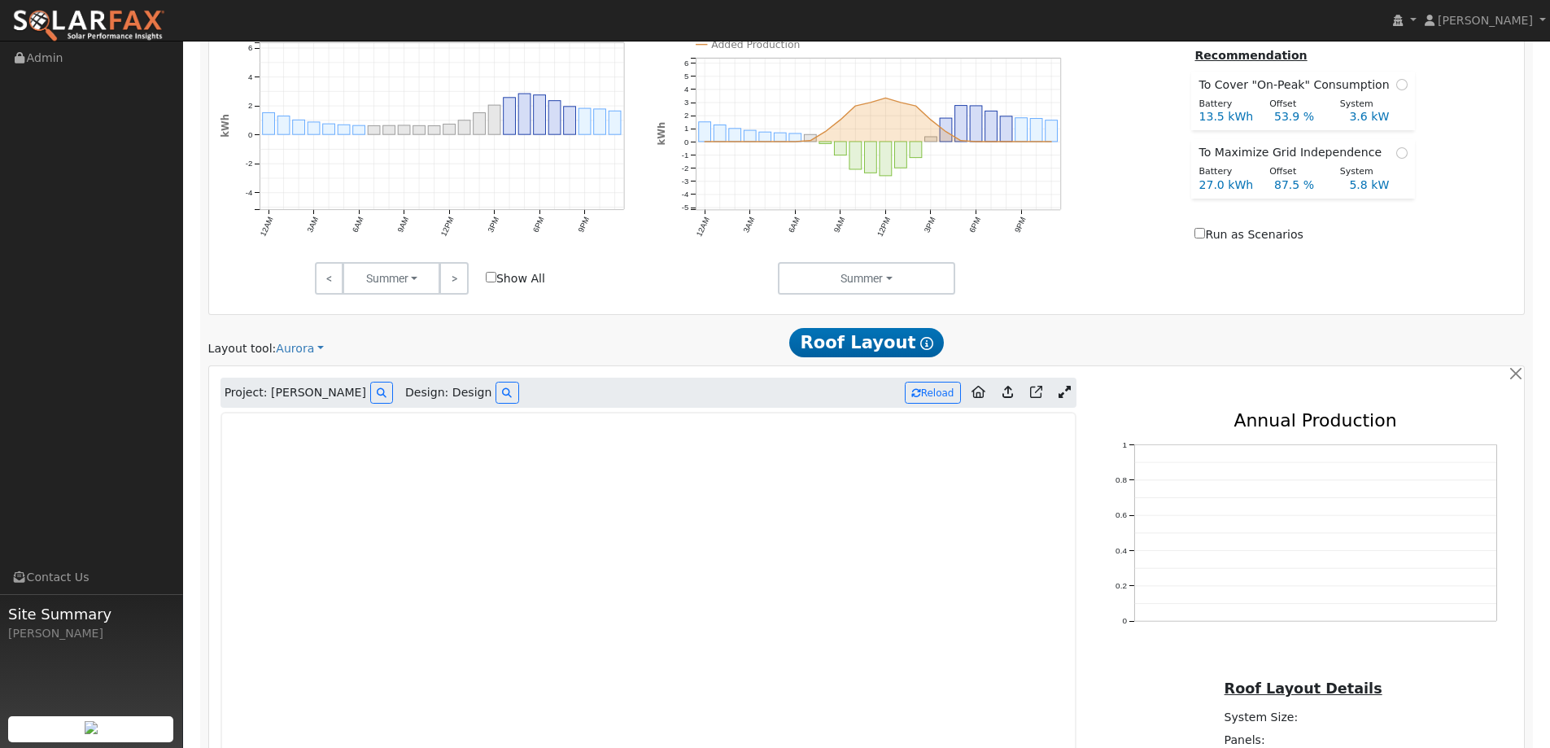
scroll to position [933, 0]
